Goal: Check status: Check status

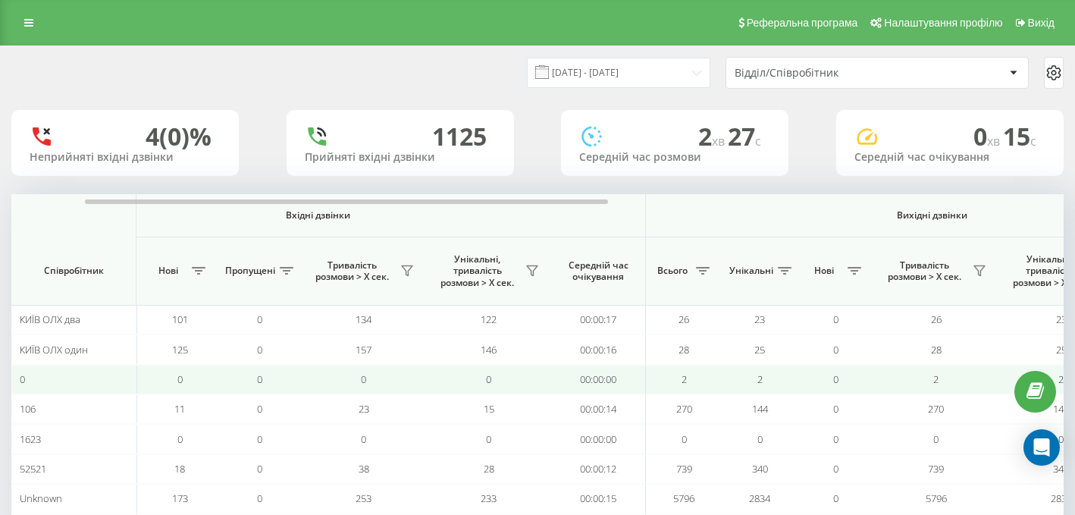
scroll to position [0, 147]
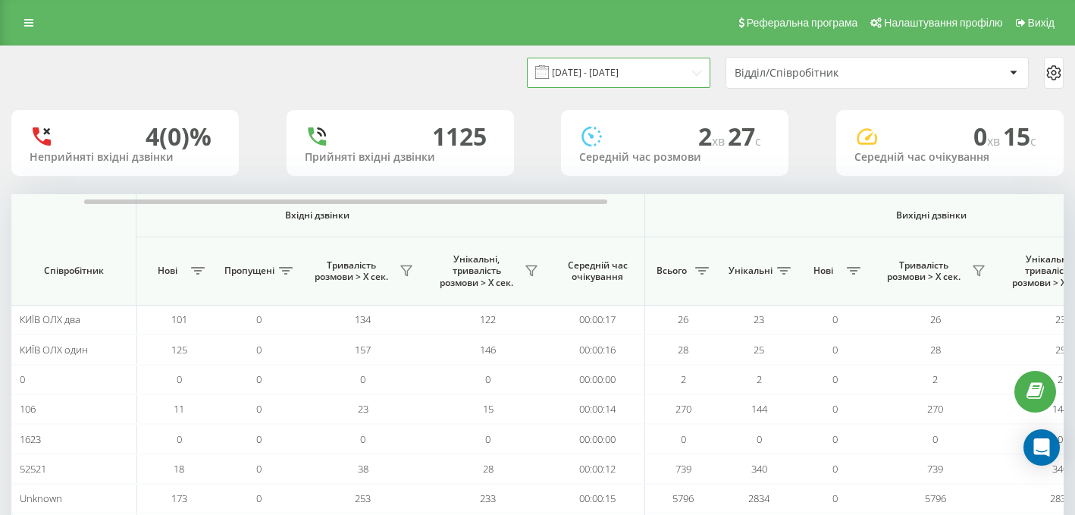
click at [653, 69] on input "[DATE] - [DATE]" at bounding box center [618, 73] width 183 height 30
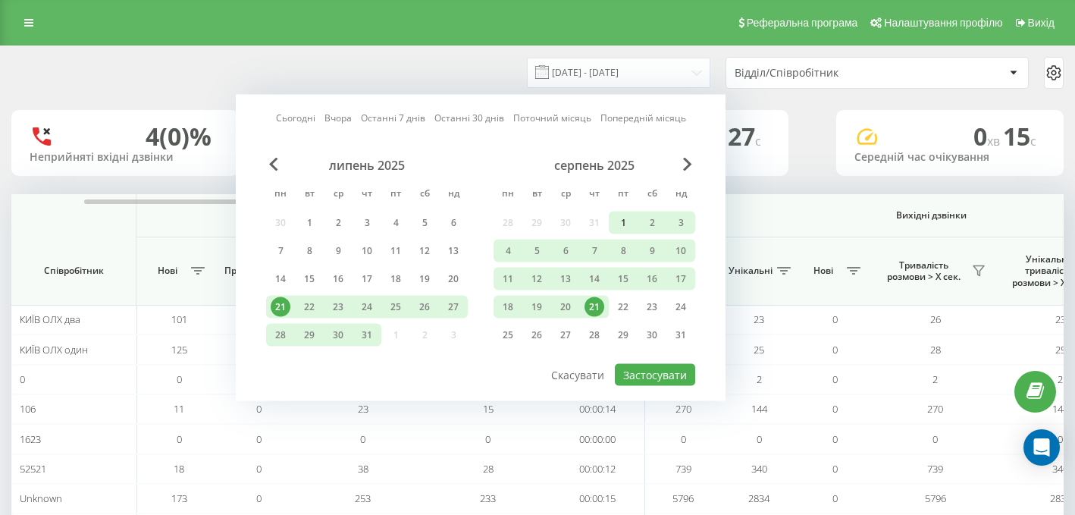
click at [622, 221] on div "1" at bounding box center [623, 223] width 20 height 20
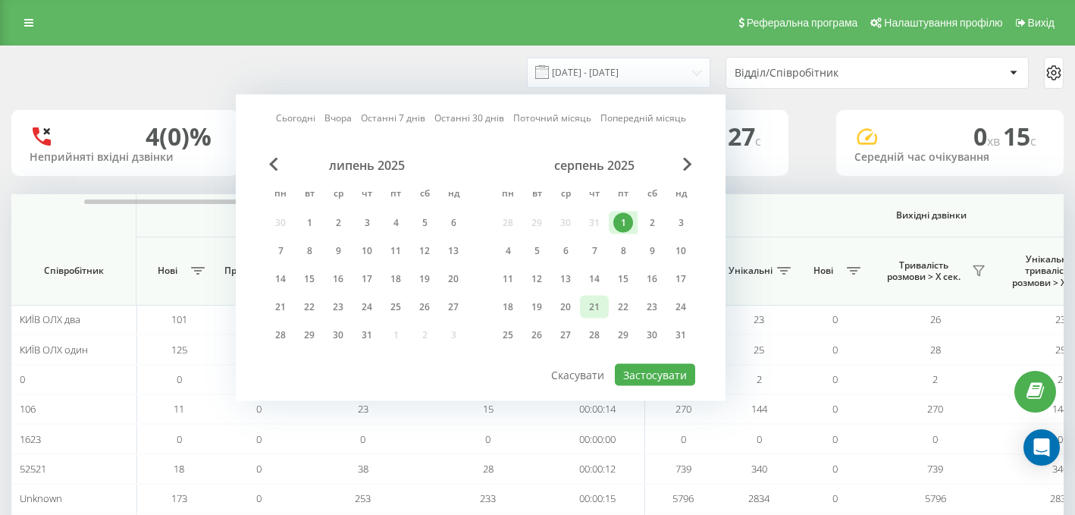
click at [596, 305] on div "21" at bounding box center [594, 307] width 20 height 20
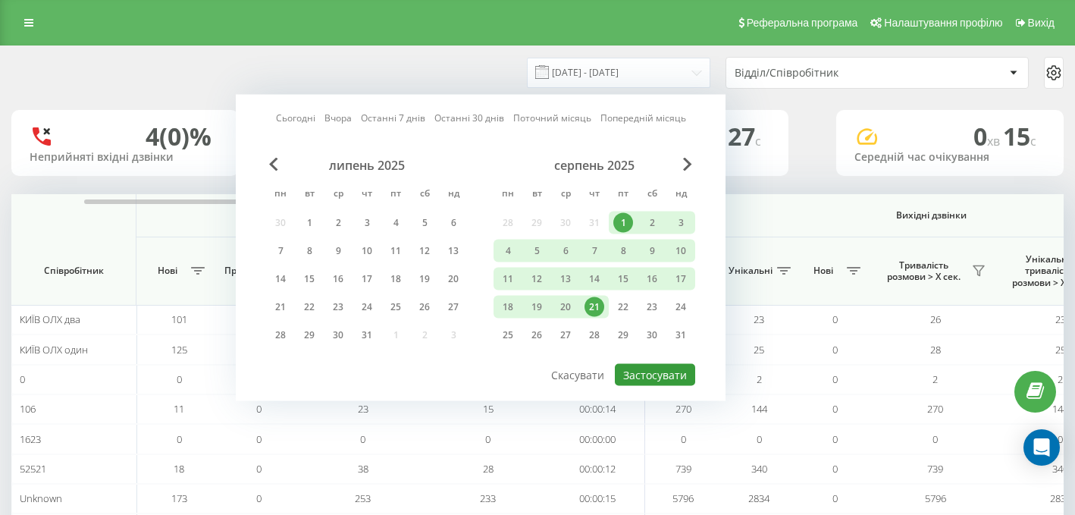
click at [641, 379] on button "Застосувати" at bounding box center [655, 375] width 80 height 22
type input "[DATE] - [DATE]"
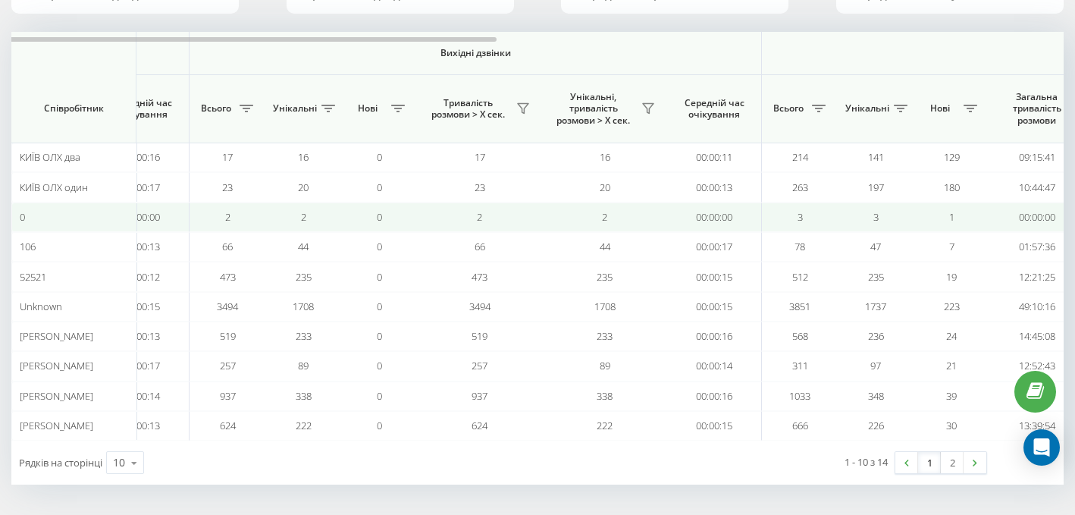
scroll to position [0, 1063]
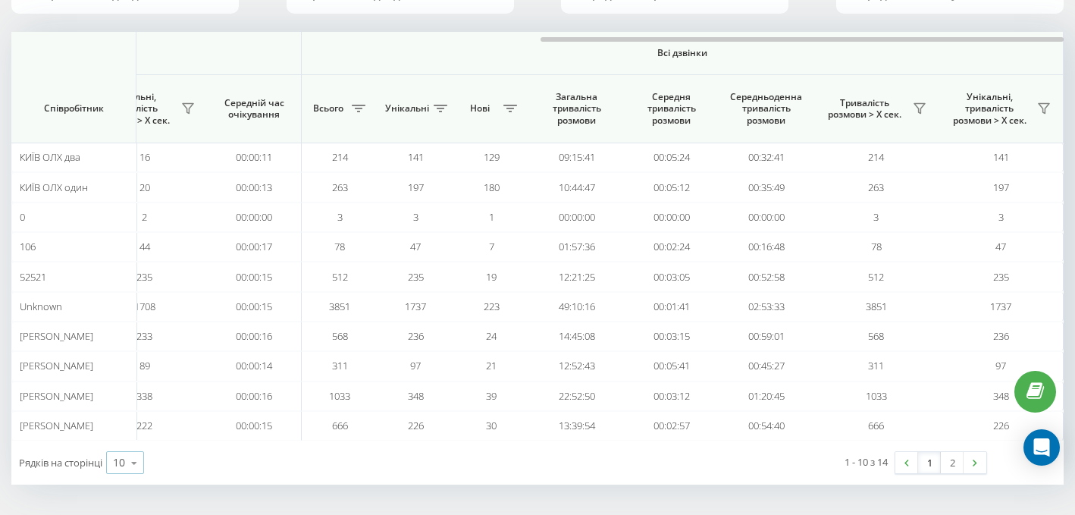
click at [138, 469] on icon at bounding box center [134, 463] width 23 height 30
click at [133, 395] on div "25" at bounding box center [125, 397] width 36 height 22
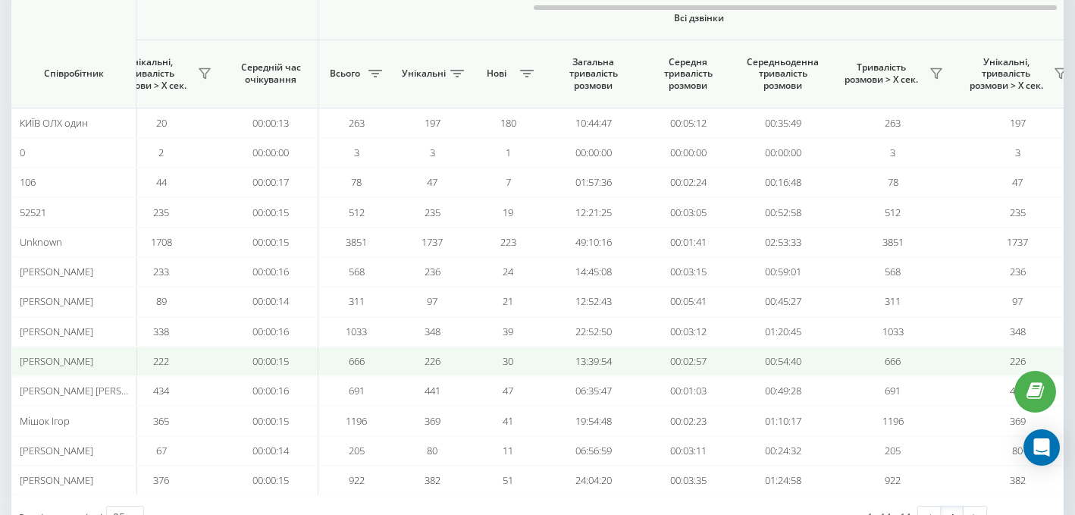
scroll to position [0, 1050]
